Goal: Task Accomplishment & Management: Manage account settings

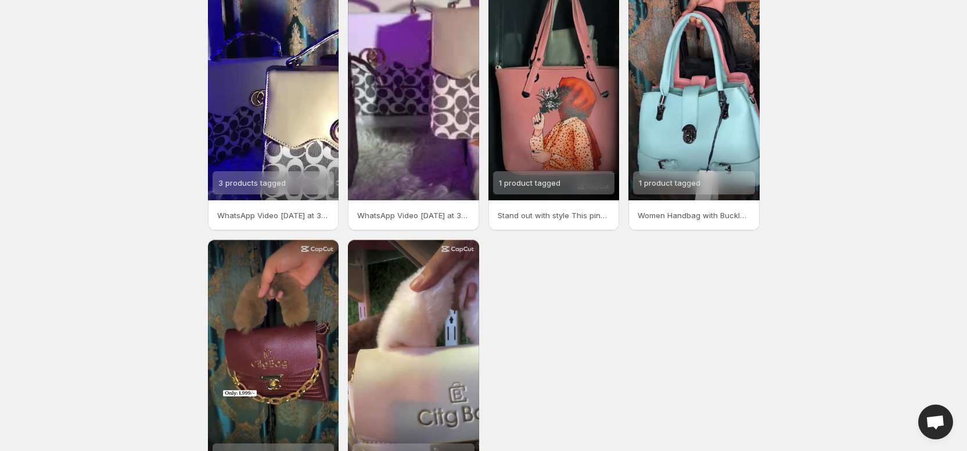
scroll to position [182, 0]
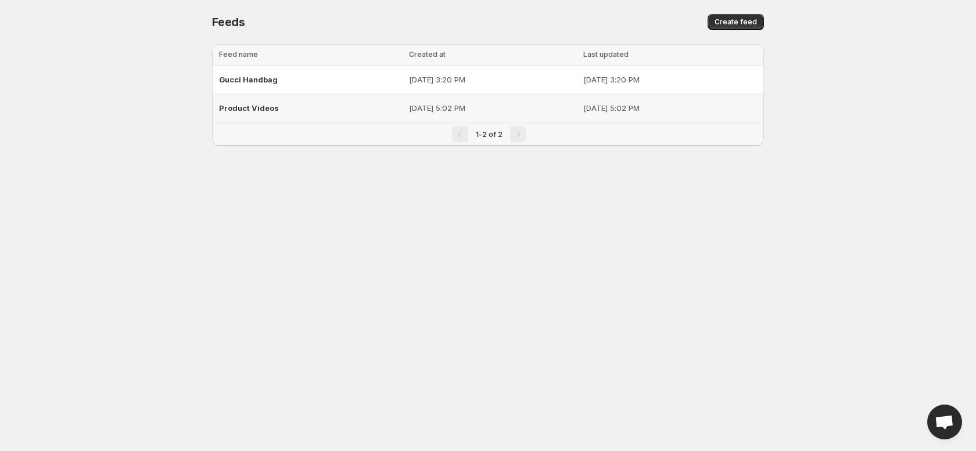
click at [311, 109] on div "Product Videos" at bounding box center [310, 108] width 183 height 21
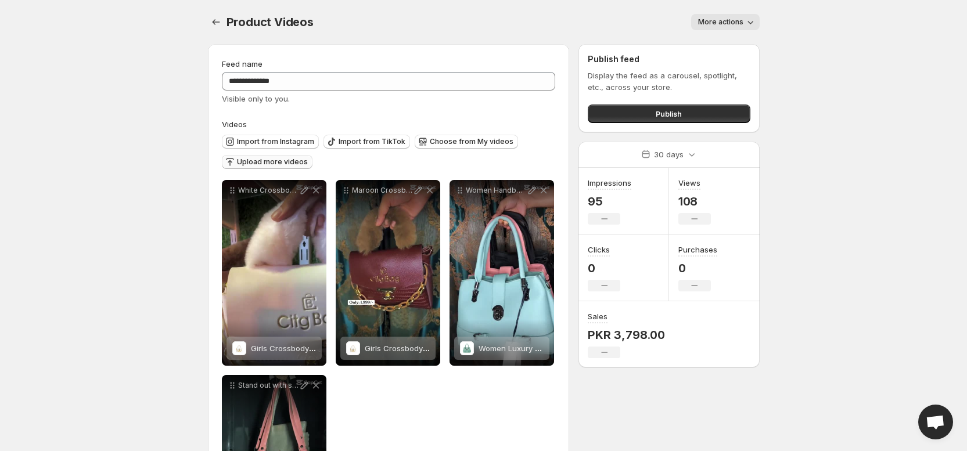
click at [288, 164] on span "Upload more videos" at bounding box center [272, 161] width 71 height 9
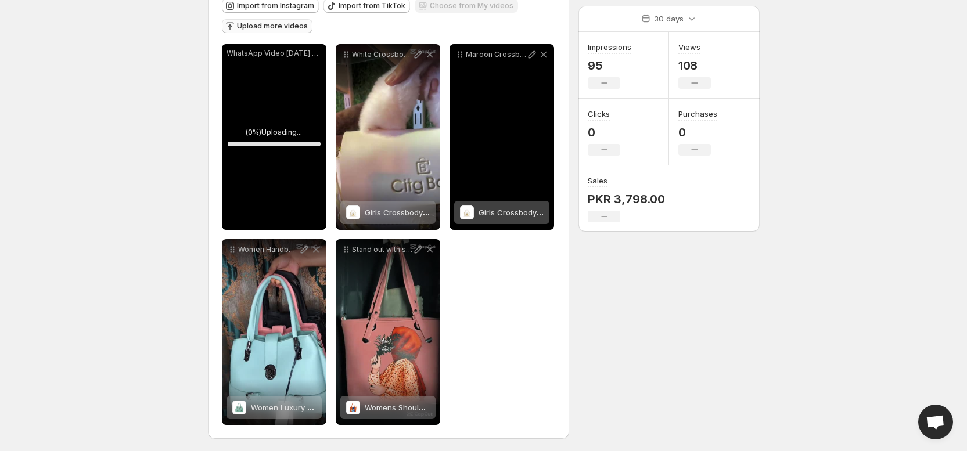
scroll to position [138, 0]
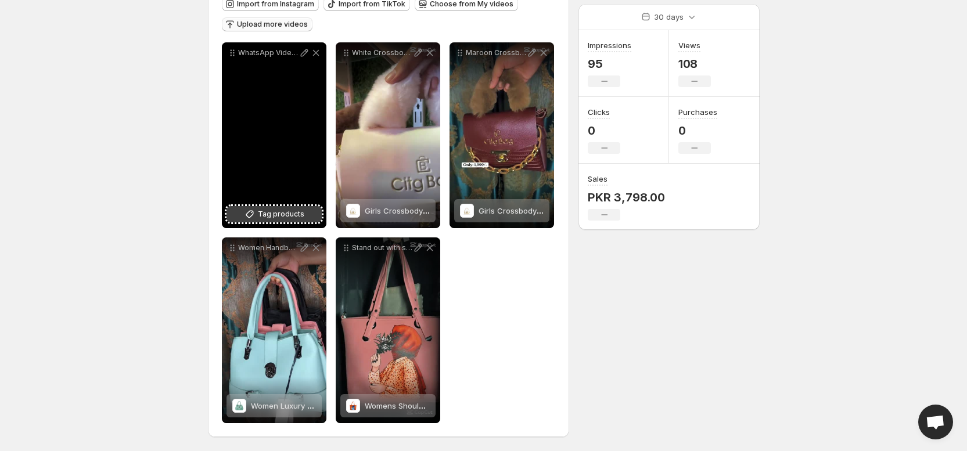
click at [294, 221] on button "Tag products" at bounding box center [274, 214] width 95 height 16
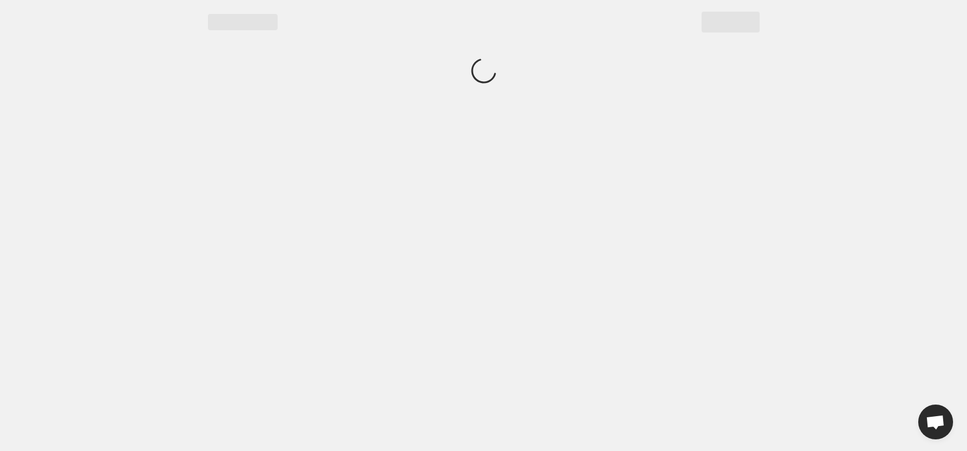
scroll to position [0, 0]
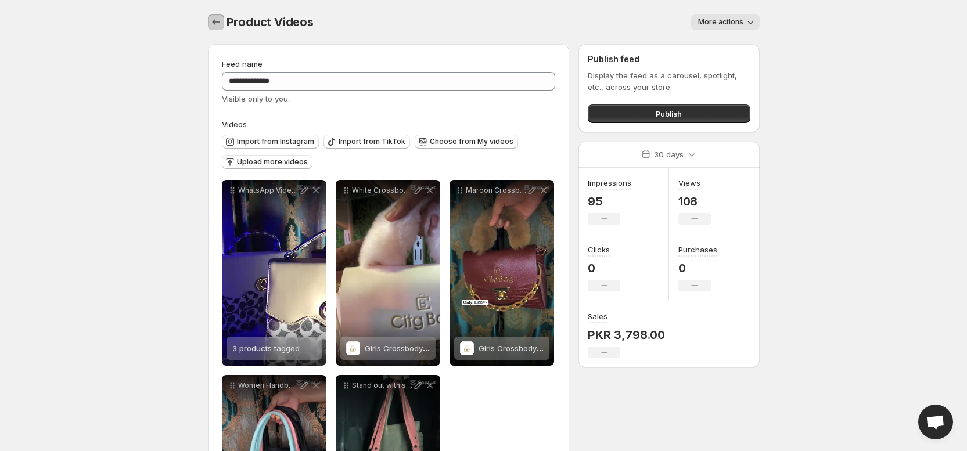
click at [214, 20] on icon "Settings" at bounding box center [216, 22] width 12 height 12
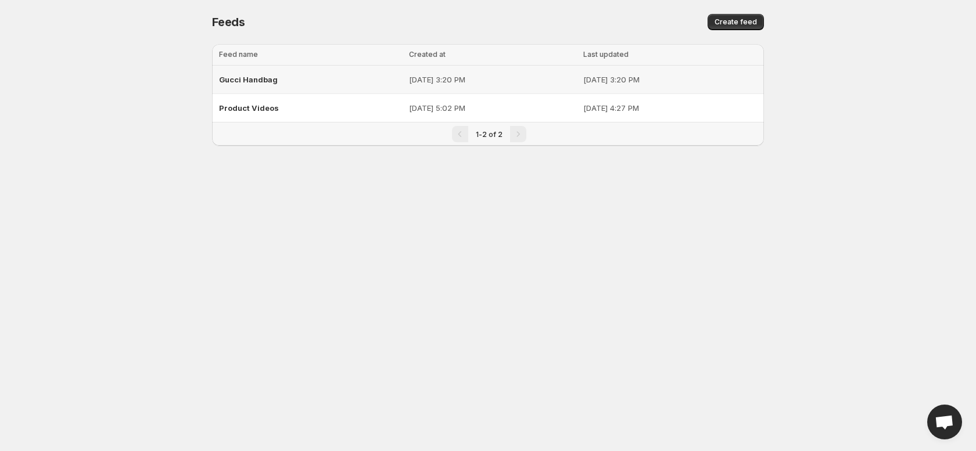
click at [270, 81] on span "Gucci Handbag" at bounding box center [248, 79] width 59 height 9
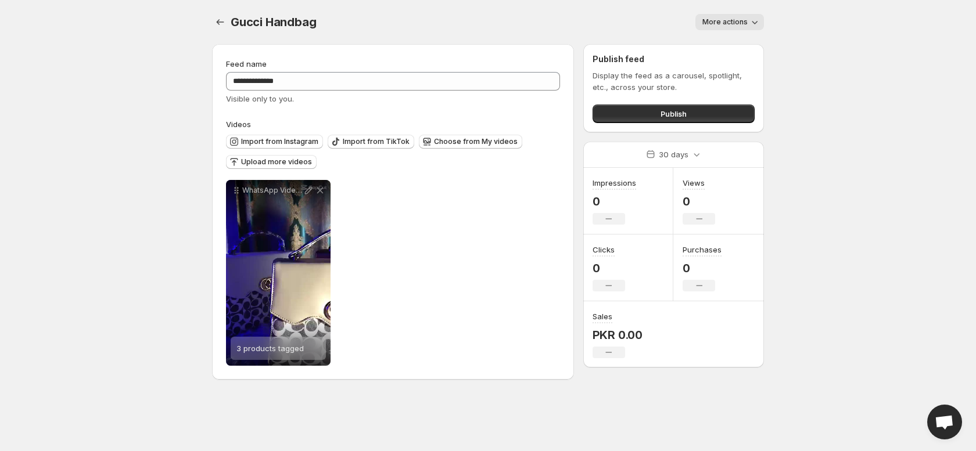
click at [732, 25] on span "More actions" at bounding box center [724, 21] width 45 height 9
click at [720, 47] on span "Delete" at bounding box center [715, 46] width 23 height 9
